Goal: Task Accomplishment & Management: Use online tool/utility

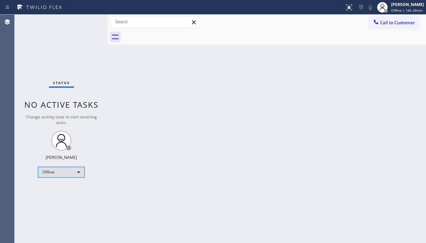
click at [57, 176] on div "Offline" at bounding box center [61, 172] width 47 height 11
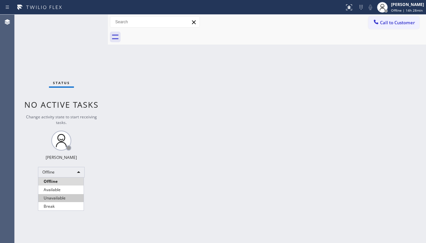
click at [54, 196] on li "Unavailable" at bounding box center [60, 198] width 45 height 8
